Goal: Task Accomplishment & Management: Manage account settings

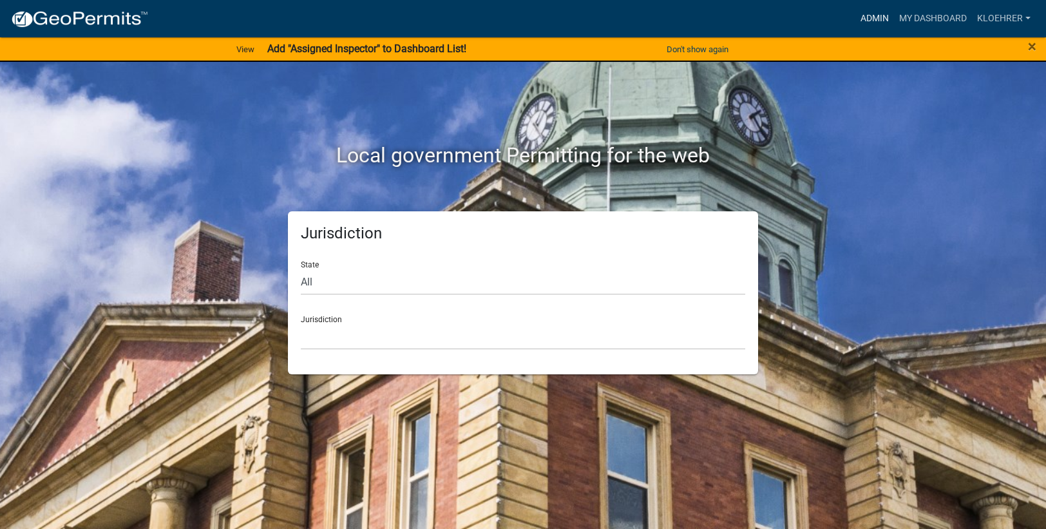
click at [887, 10] on link "Admin" at bounding box center [875, 18] width 39 height 24
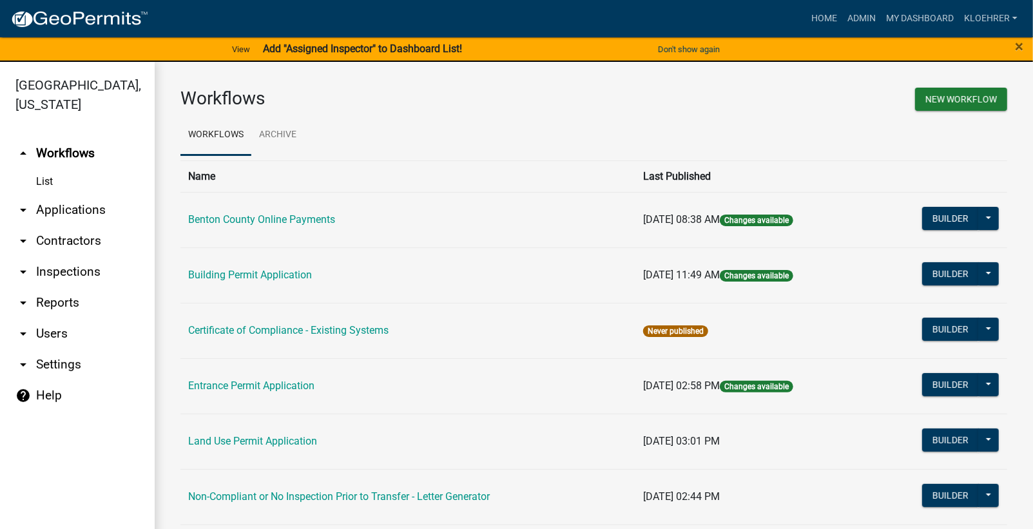
click at [73, 211] on link "arrow_drop_down Applications" at bounding box center [77, 210] width 155 height 31
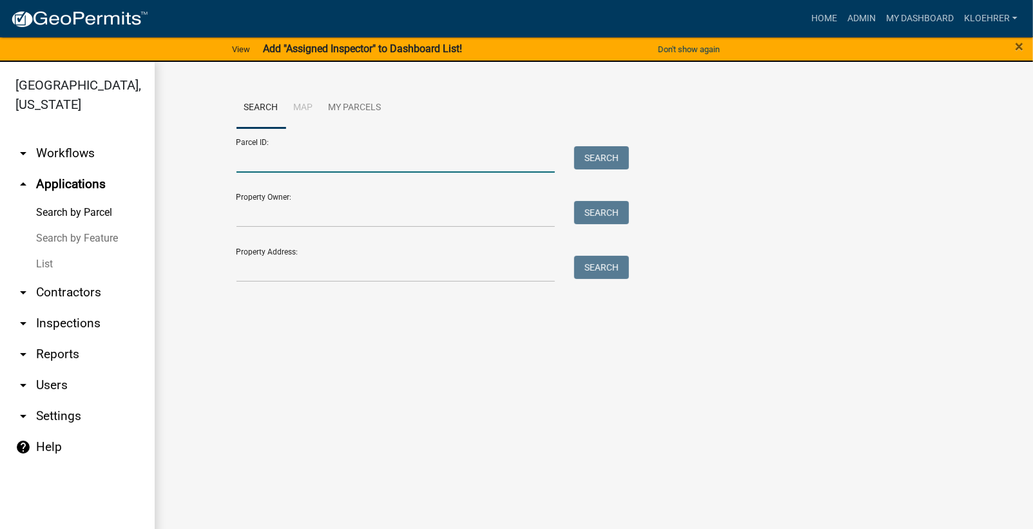
click at [332, 162] on input "Parcel ID:" at bounding box center [395, 159] width 319 height 26
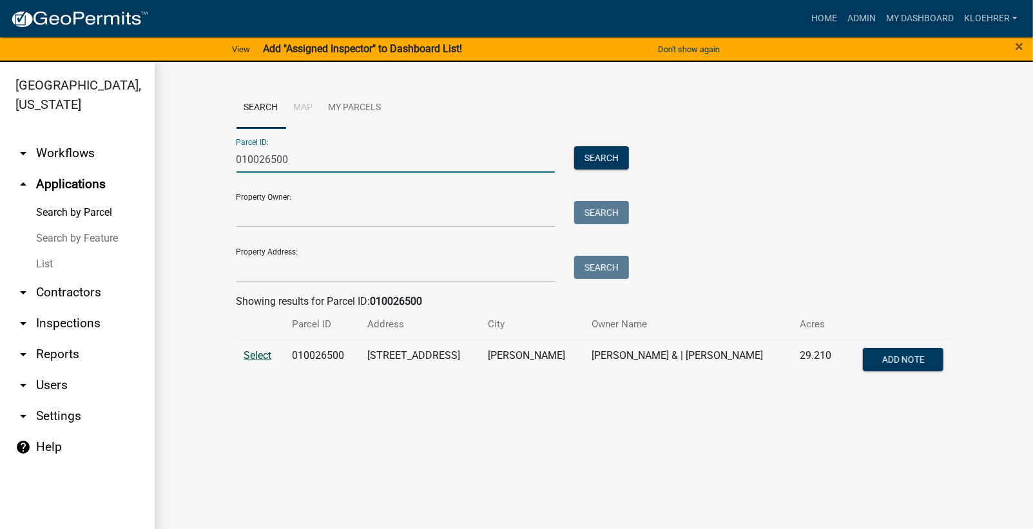
type input "010026500"
click at [257, 356] on span "Select" at bounding box center [258, 355] width 28 height 12
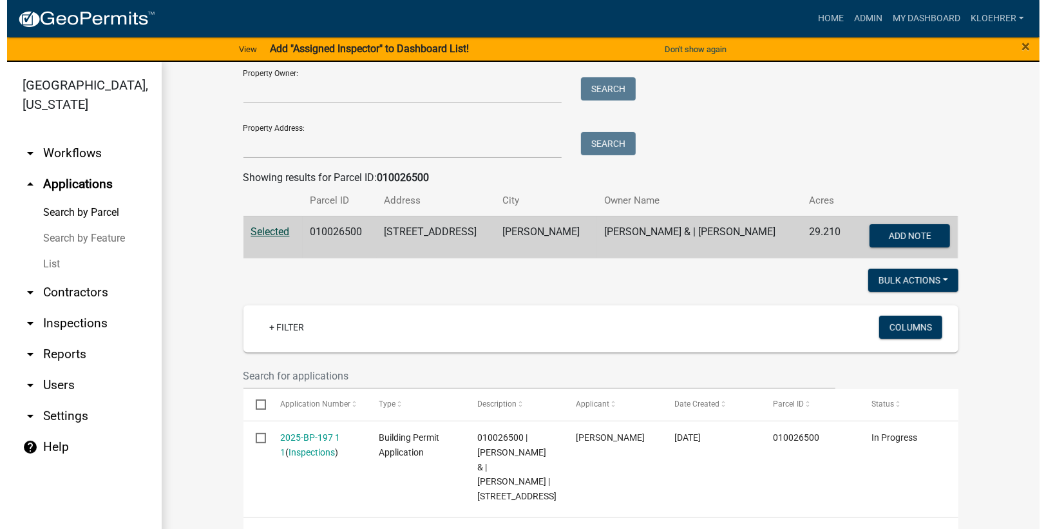
scroll to position [169, 0]
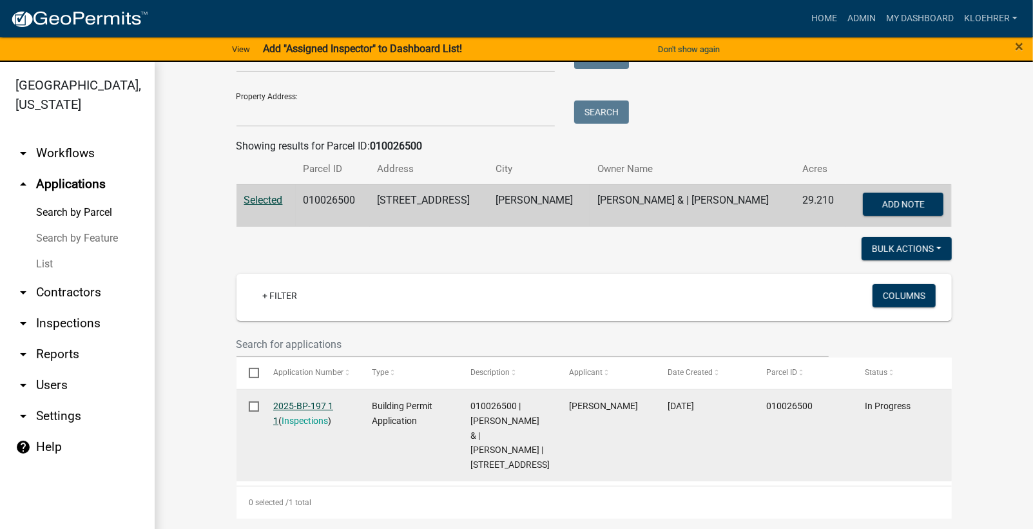
click at [291, 401] on link "2025-BP-197 1 1" at bounding box center [303, 413] width 60 height 25
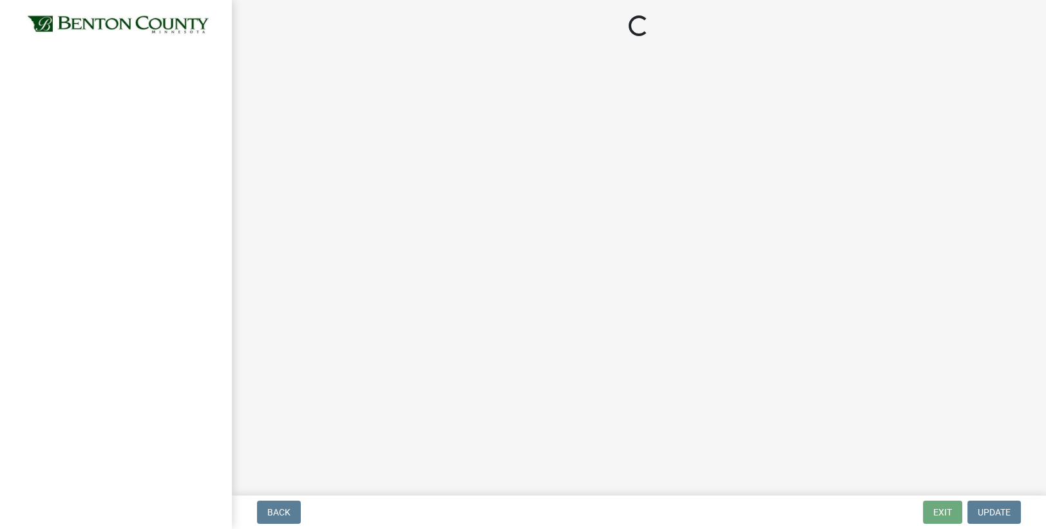
select select "17bfa135-5610-45df-8ce7-87530b7d86d4"
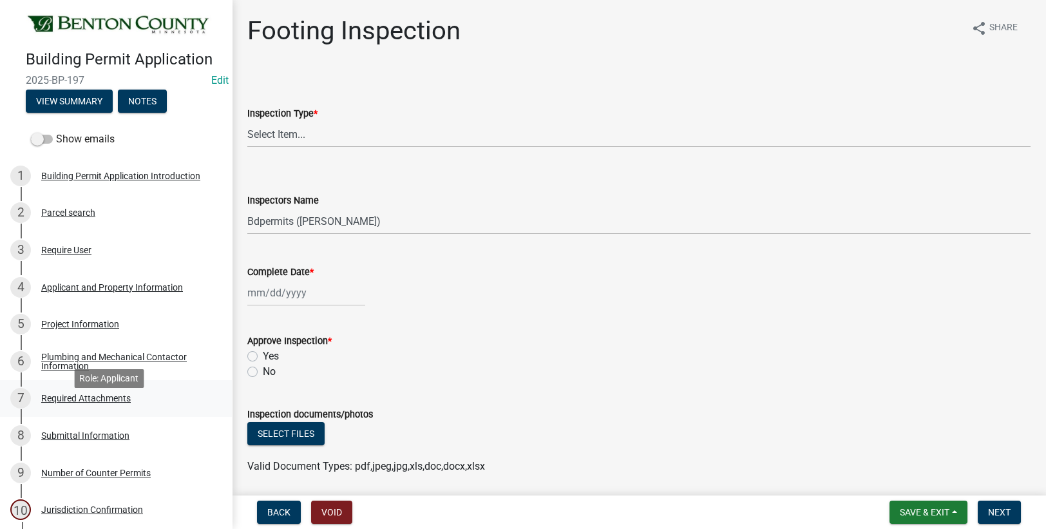
scroll to position [259, 0]
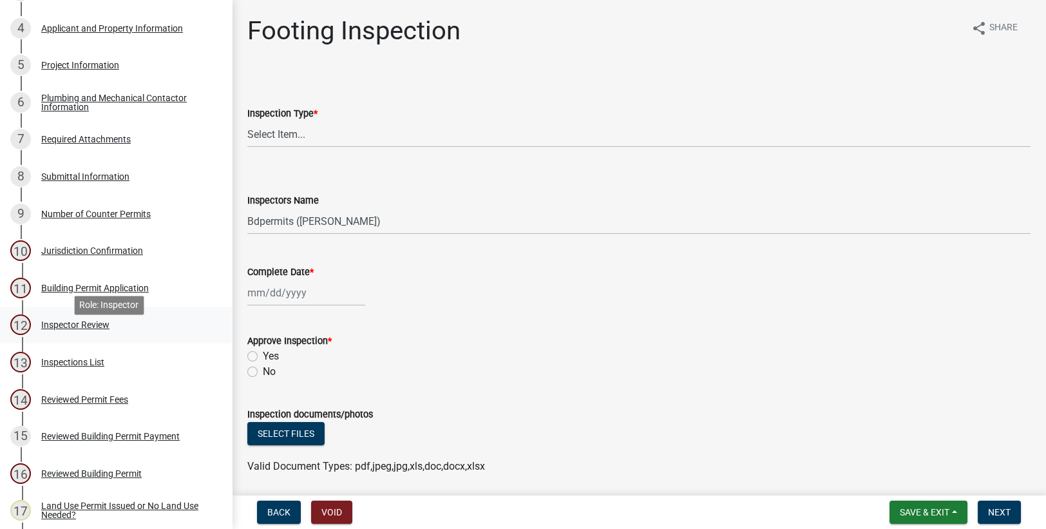
click at [81, 329] on div "Inspector Review" at bounding box center [75, 324] width 68 height 9
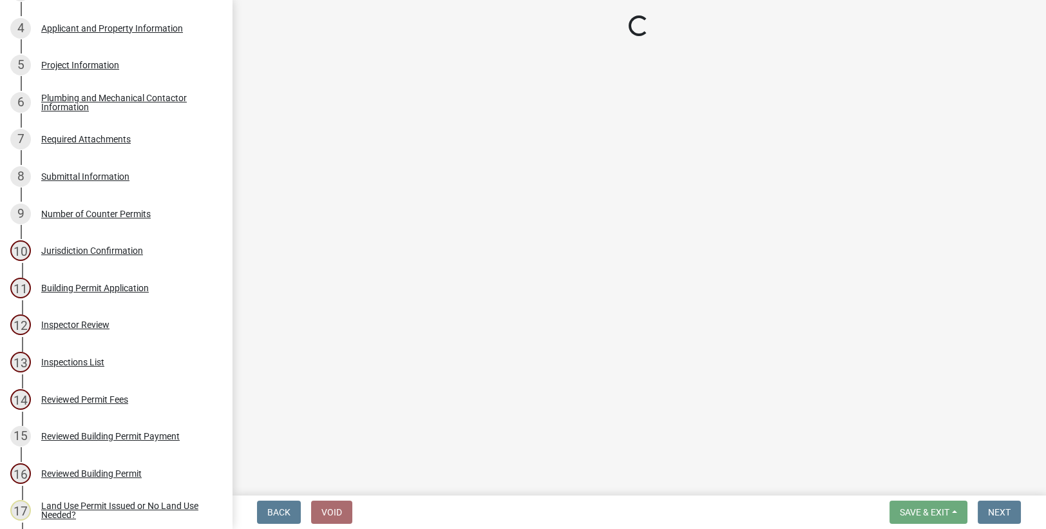
select select "94a12757-2a59-4079-8756-dca9431867ef"
select select "6dc0760e-8c08-4580-9fe9-6a7ebc6918b6"
select select "0198996b-7c5b-4e1d-9fce-5545e98e8655"
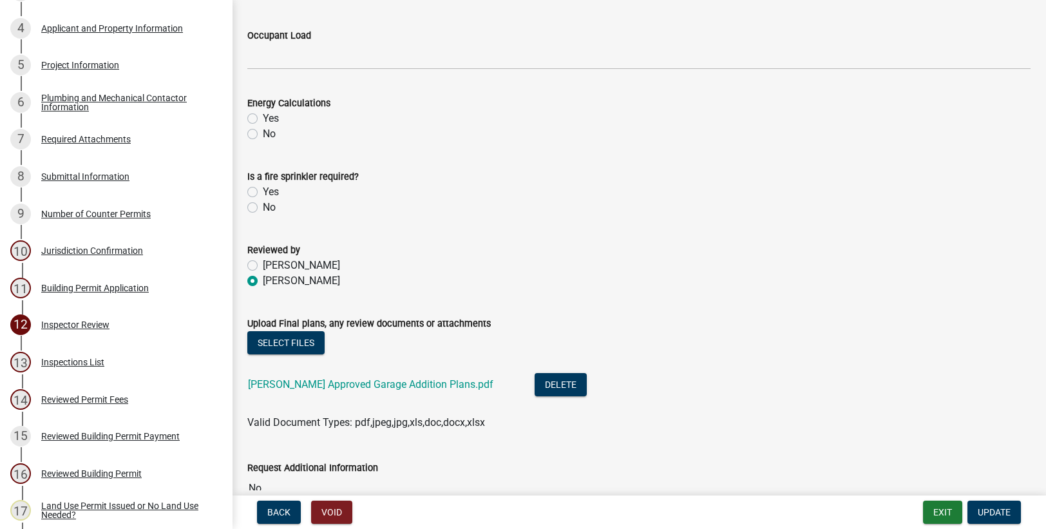
scroll to position [639, 0]
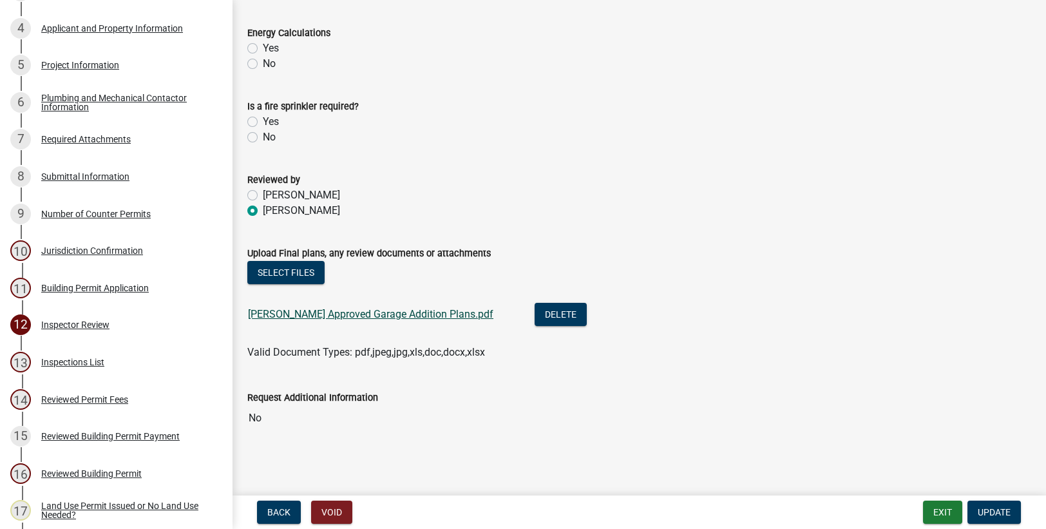
click at [345, 314] on link "[PERSON_NAME] Approved Garage Addition Plans.pdf" at bounding box center [370, 314] width 245 height 12
